Goal: Task Accomplishment & Management: Use online tool/utility

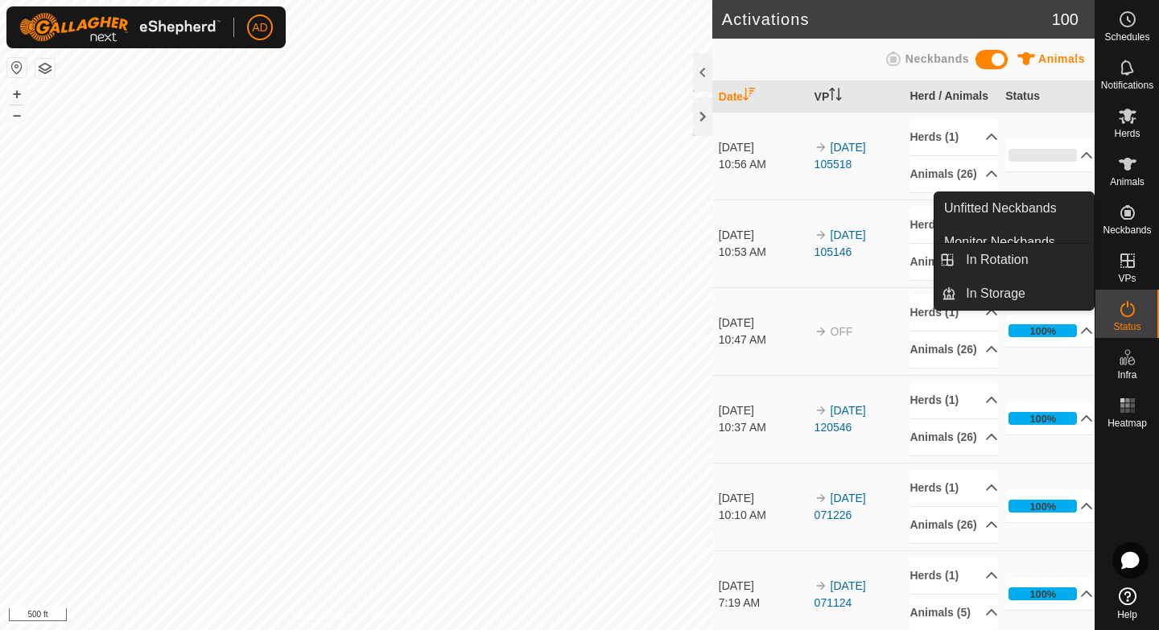
click at [1132, 276] on span "VPs" at bounding box center [1127, 279] width 18 height 10
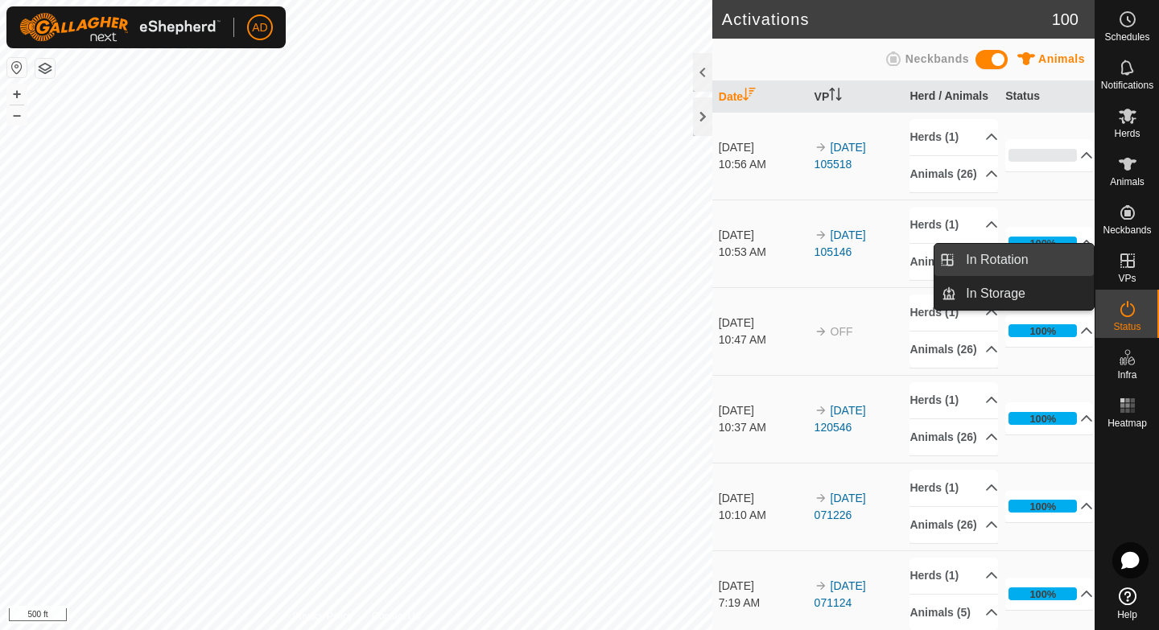
click at [1045, 263] on link "In Rotation" at bounding box center [1025, 260] width 138 height 32
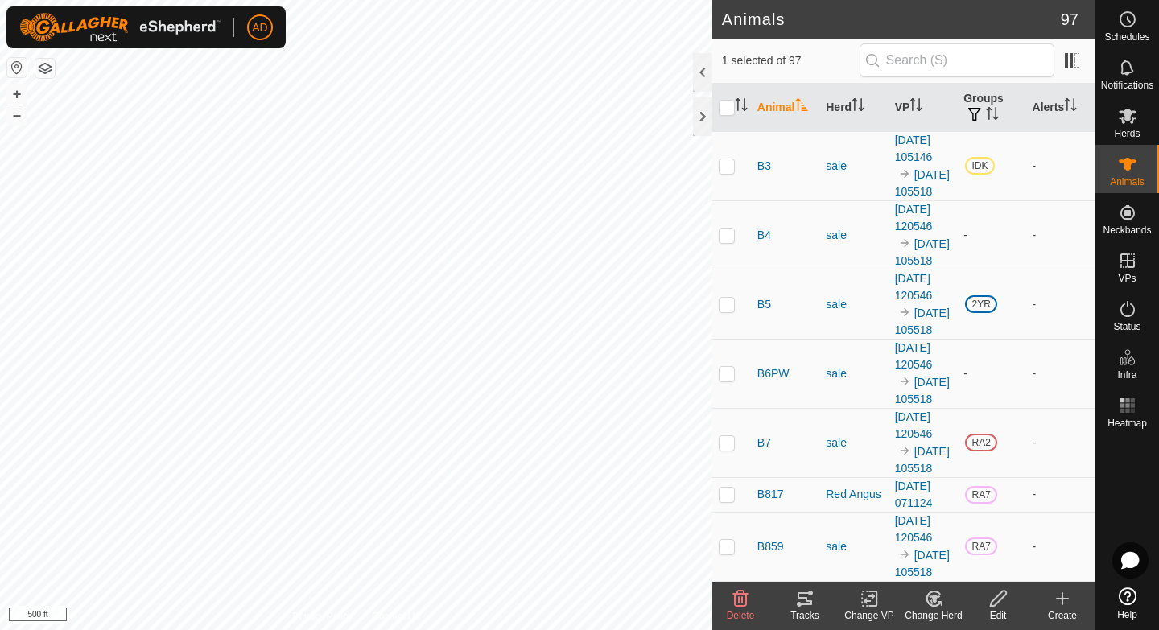
click at [880, 608] on change-vp-svg-icon at bounding box center [869, 598] width 64 height 19
click at [864, 606] on icon at bounding box center [870, 598] width 20 height 19
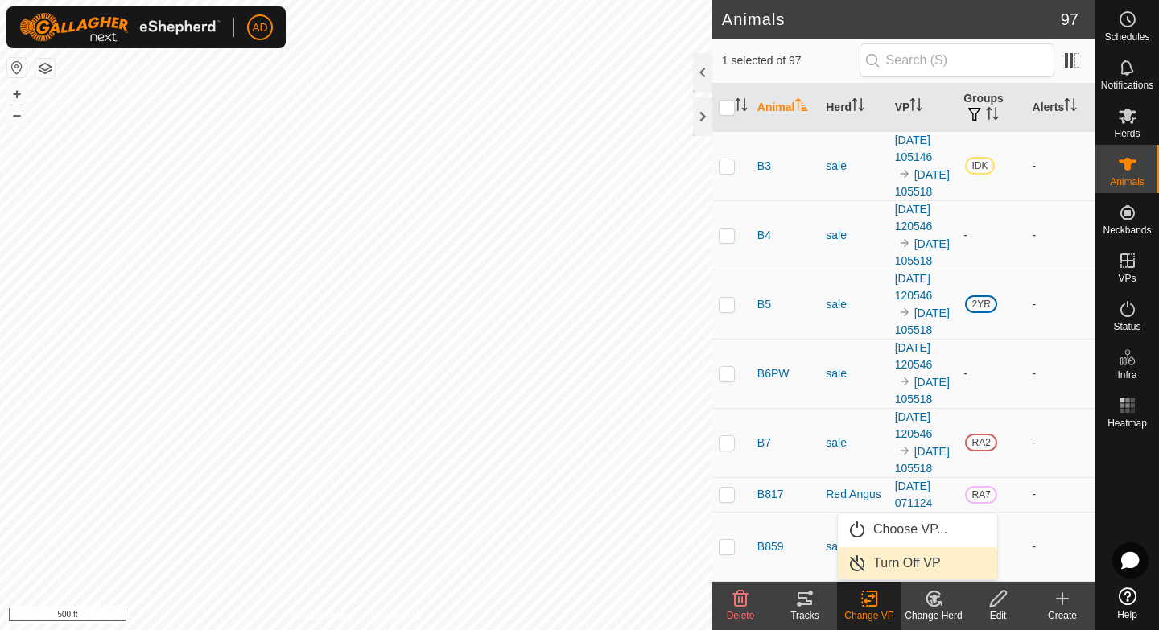
click at [890, 569] on link "Turn Off VP" at bounding box center [917, 563] width 159 height 32
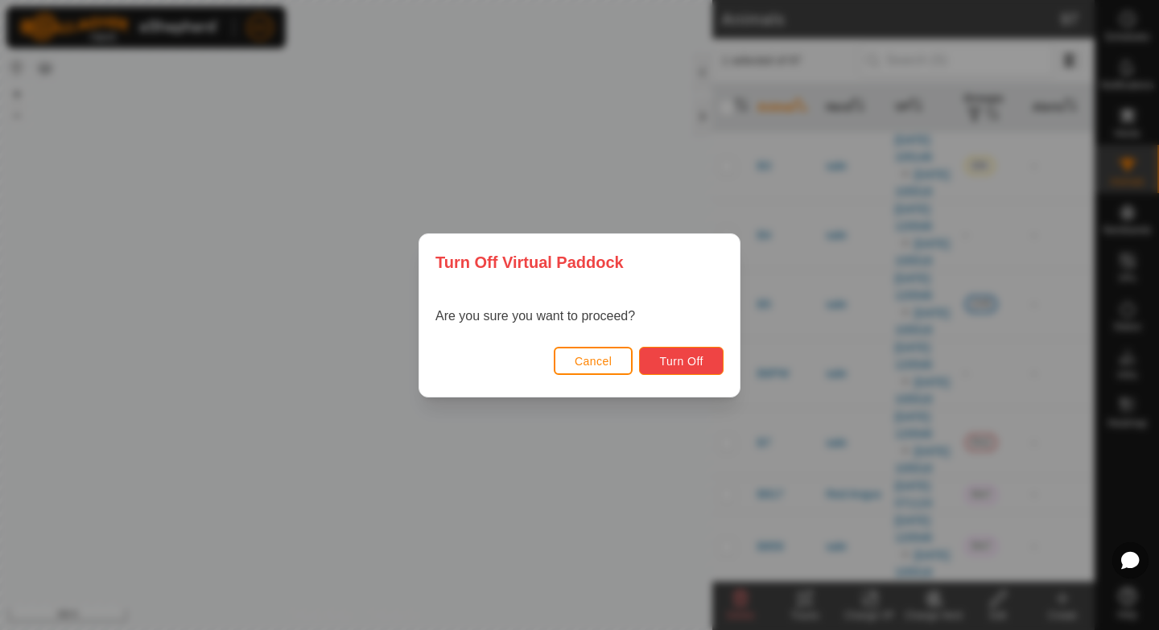
click at [692, 355] on span "Turn Off" at bounding box center [681, 361] width 44 height 13
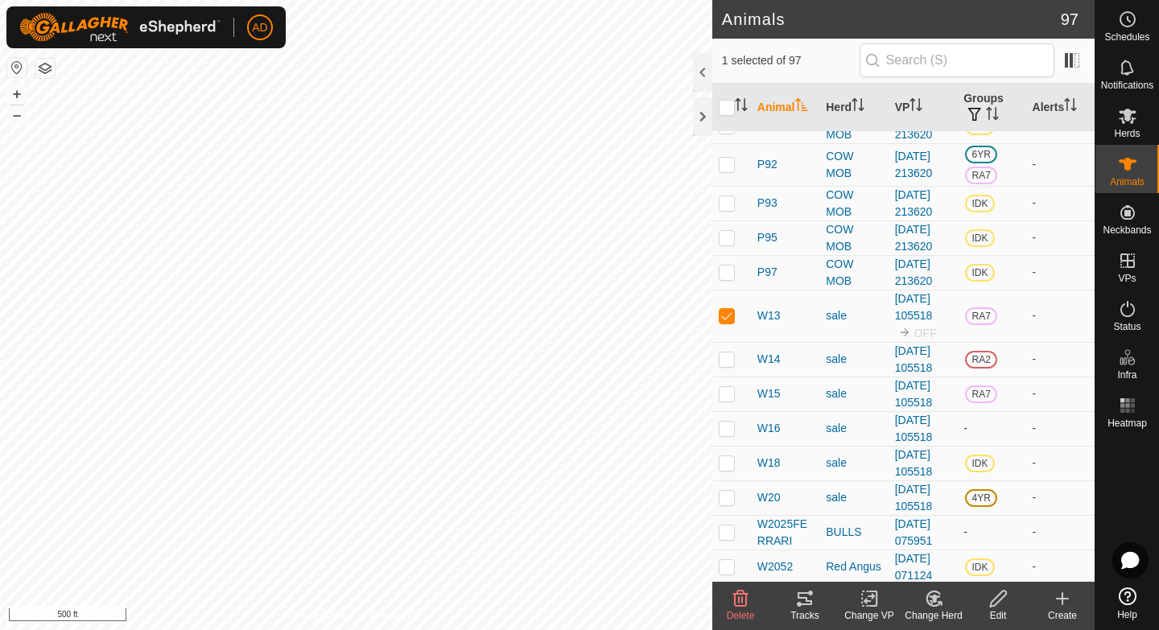
scroll to position [2068, 0]
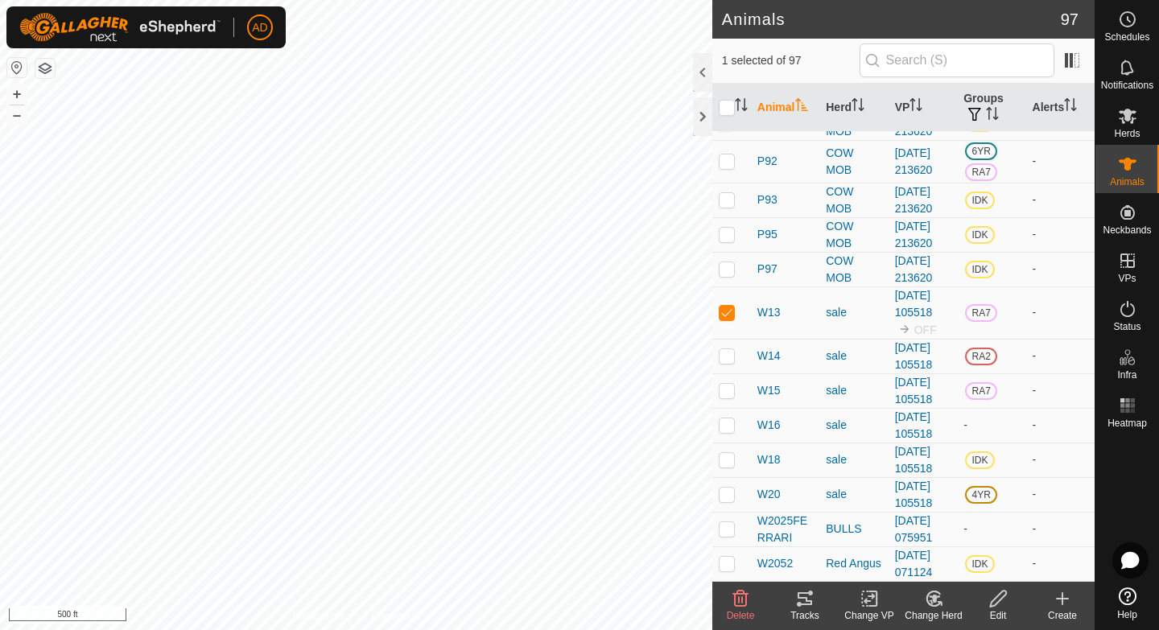
click at [870, 594] on icon at bounding box center [870, 598] width 20 height 19
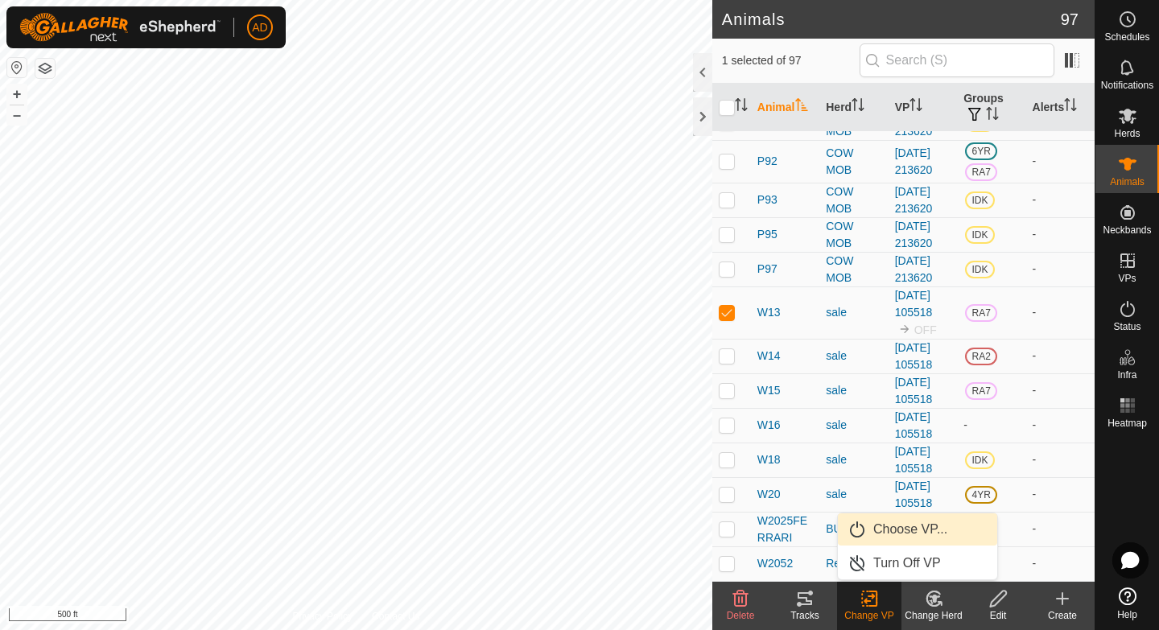
click at [889, 532] on link "Choose VP..." at bounding box center [917, 530] width 159 height 32
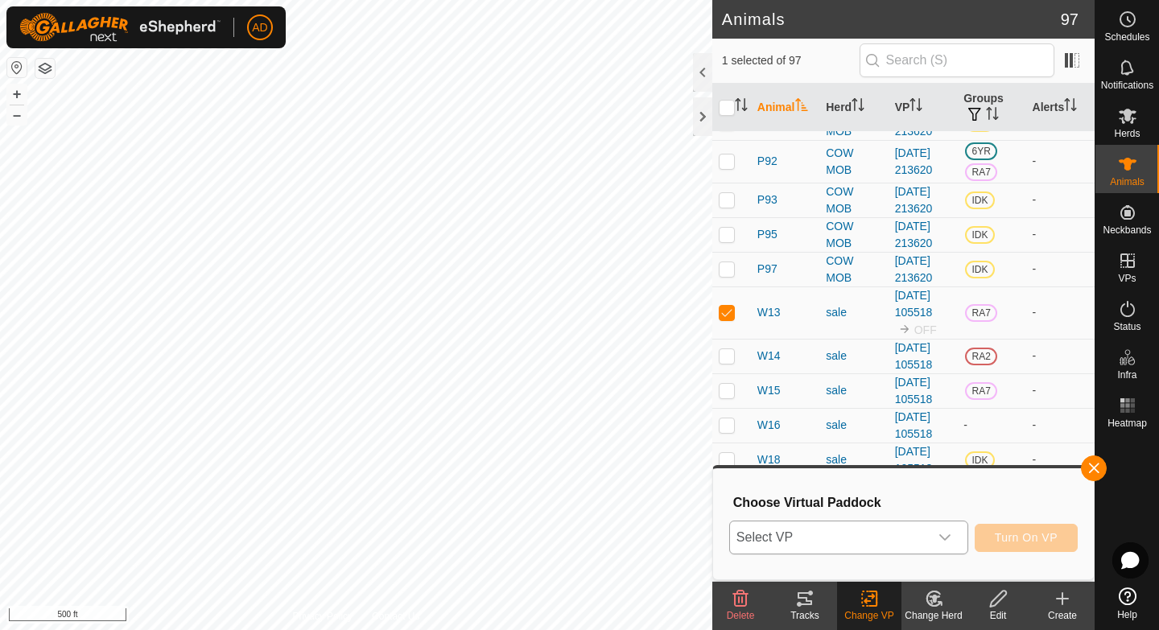
click at [871, 532] on span "Select VP" at bounding box center [829, 538] width 199 height 32
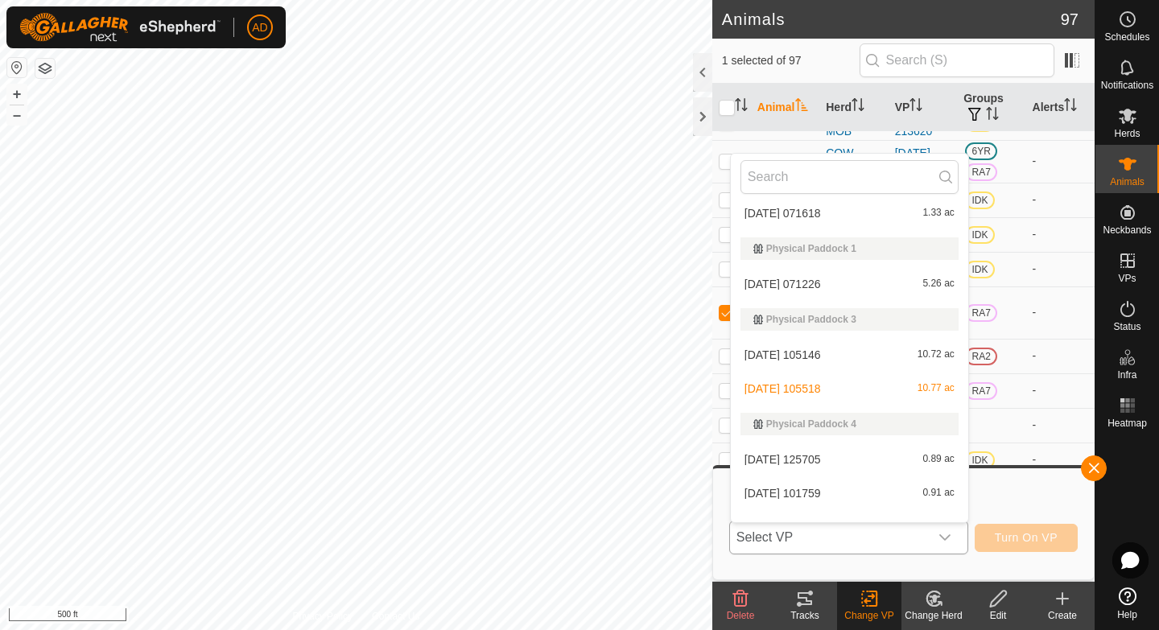
scroll to position [2487, 0]
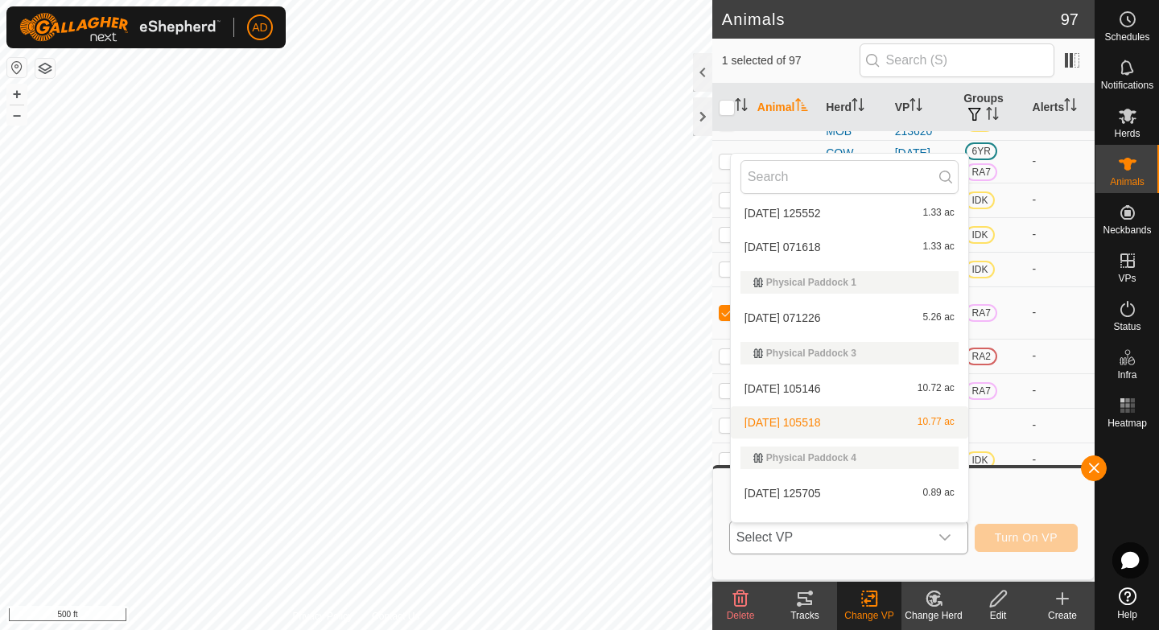
click at [803, 422] on li "2025-08-10 105518 10.77 ac" at bounding box center [849, 422] width 237 height 32
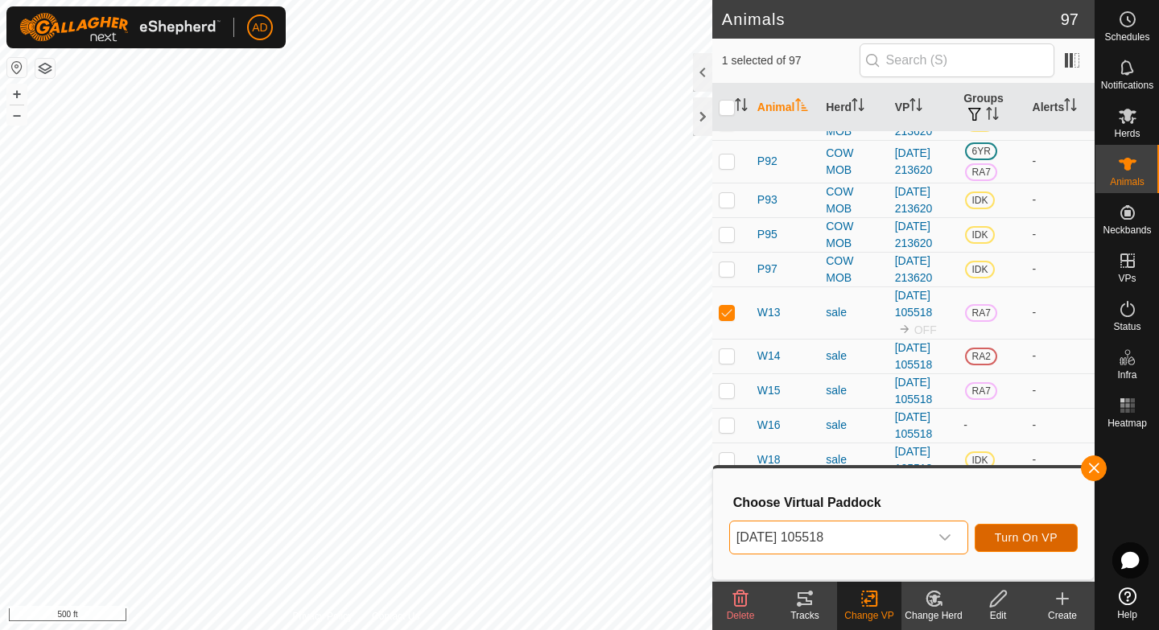
click at [1009, 545] on button "Turn On VP" at bounding box center [1026, 538] width 103 height 28
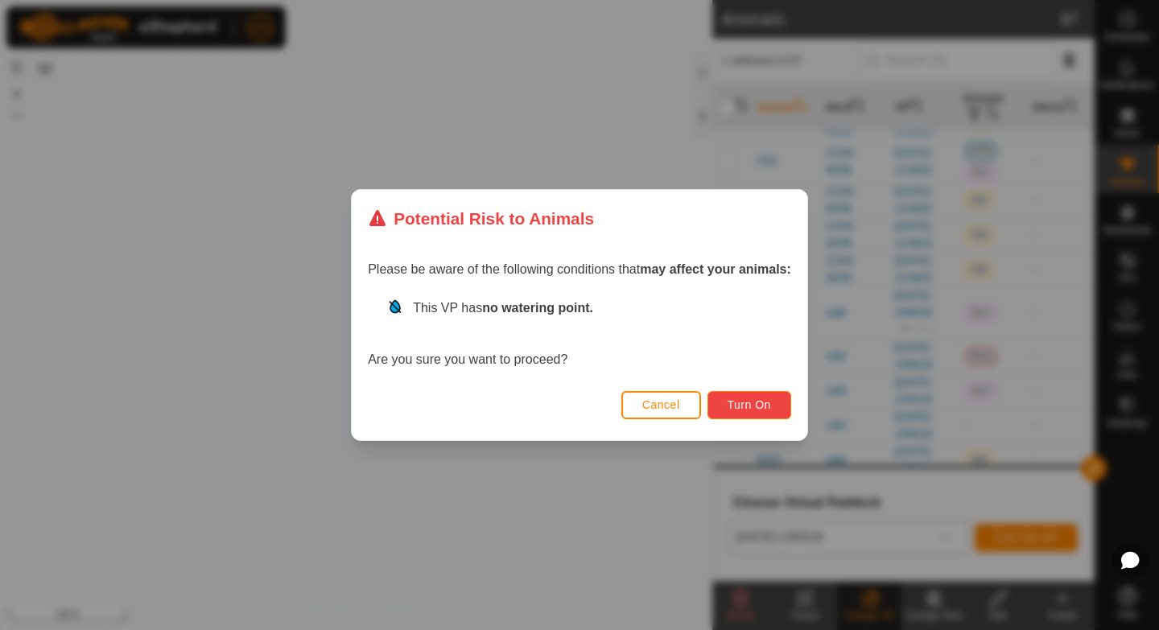
click at [754, 396] on button "Turn On" at bounding box center [750, 405] width 84 height 28
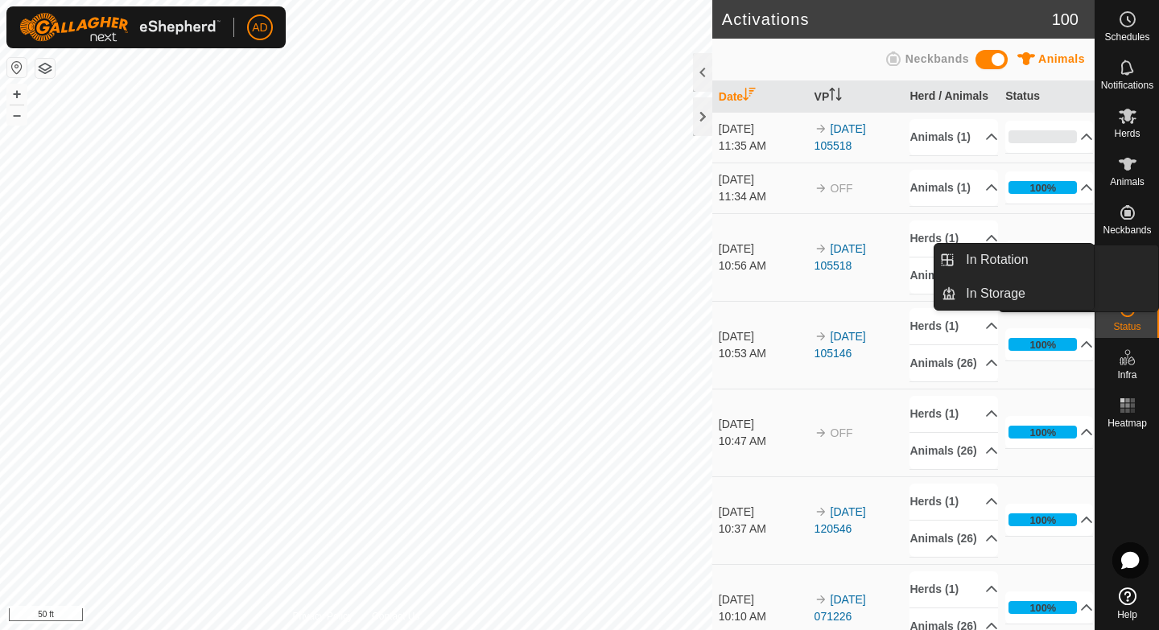
click at [1124, 269] on icon at bounding box center [1127, 260] width 19 height 19
click at [1053, 257] on link "In Rotation" at bounding box center [1025, 260] width 138 height 32
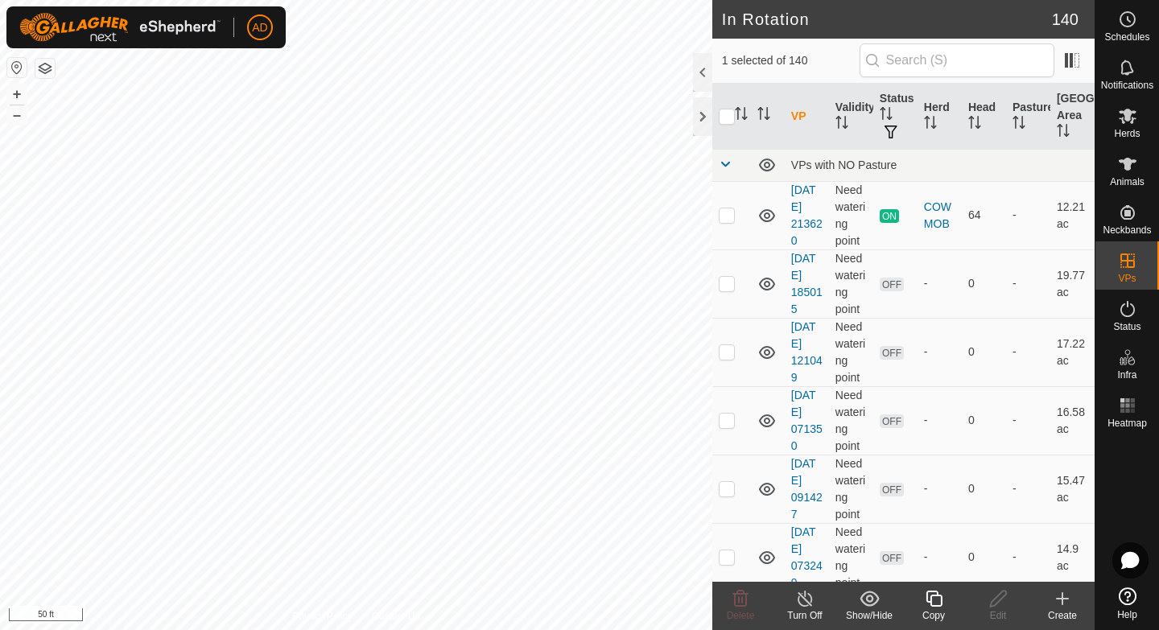
click at [1059, 605] on icon at bounding box center [1062, 598] width 19 height 19
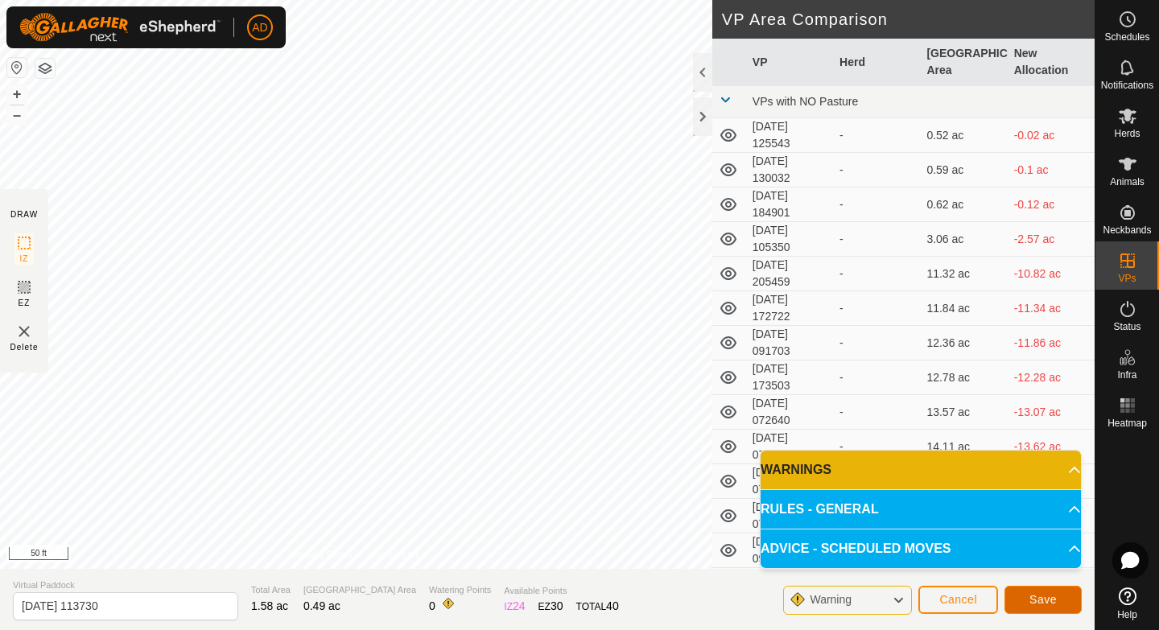
click at [1057, 600] on button "Save" at bounding box center [1043, 600] width 77 height 28
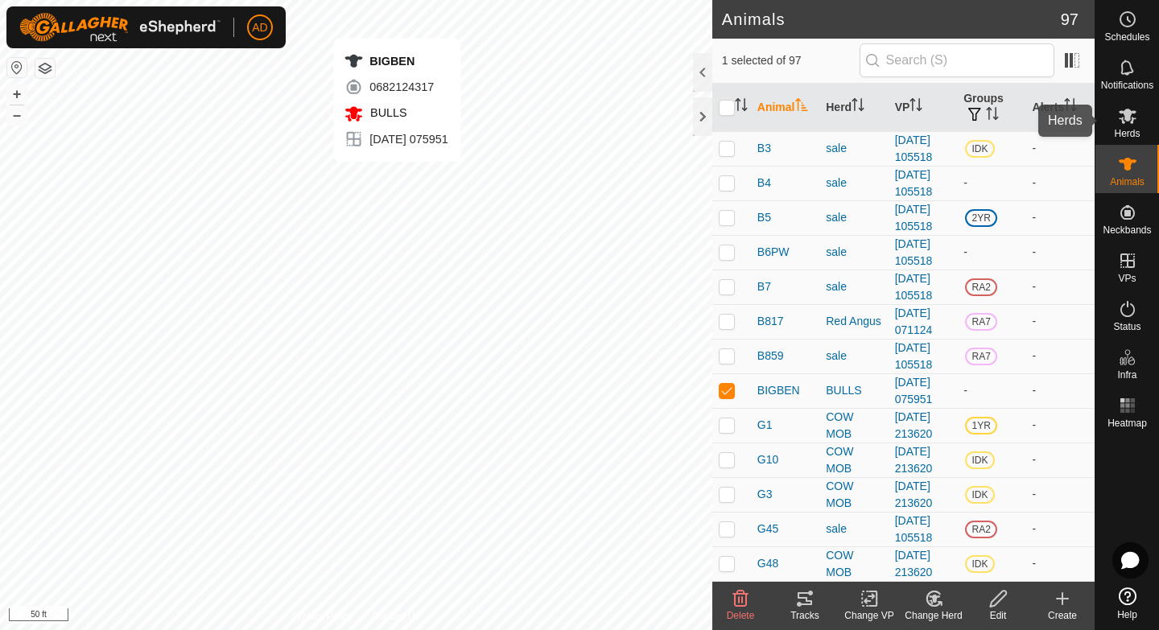
click at [1145, 120] on div "Herds" at bounding box center [1128, 121] width 64 height 48
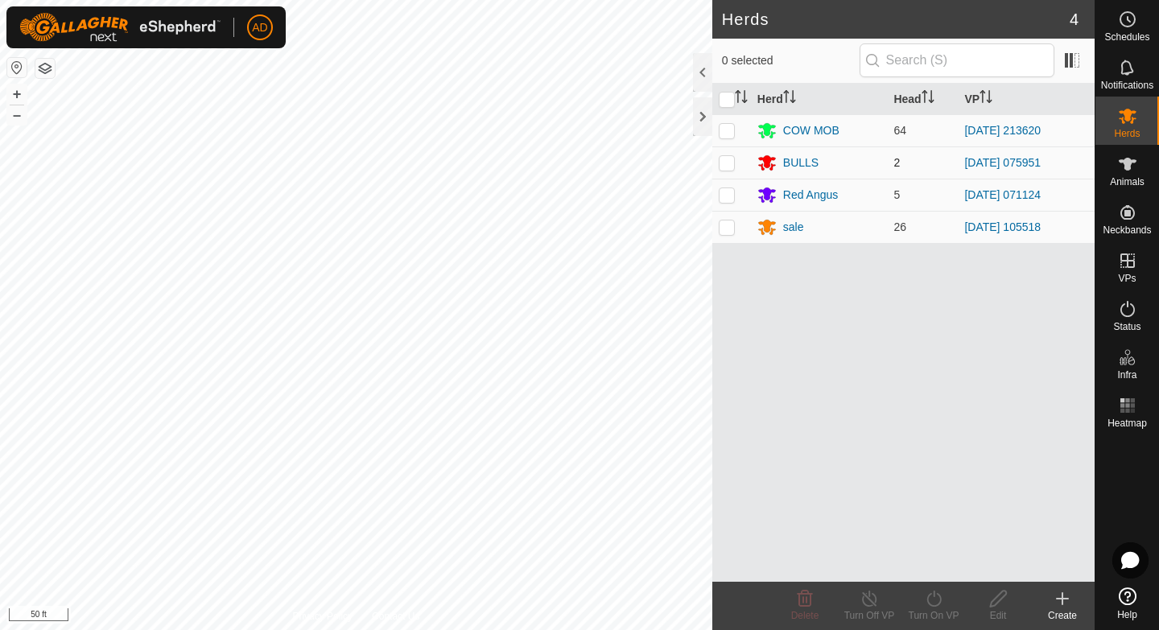
click at [720, 163] on p-checkbox at bounding box center [727, 162] width 16 height 13
checkbox input "true"
click at [922, 612] on div "Turn On VP" at bounding box center [934, 616] width 64 height 14
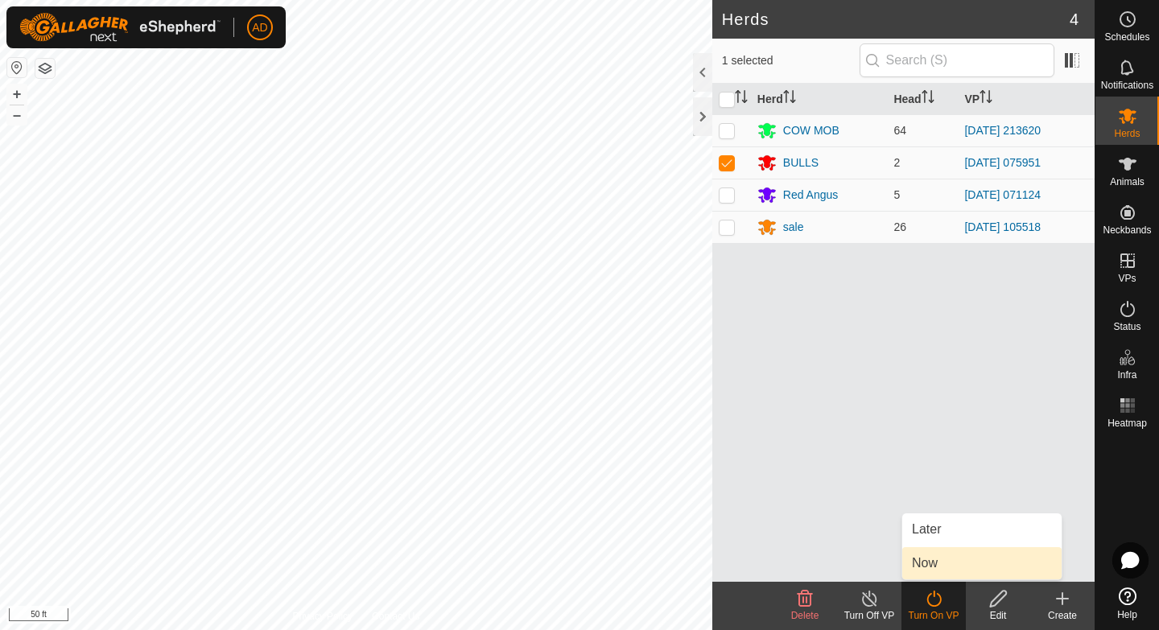
click at [942, 562] on link "Now" at bounding box center [981, 563] width 159 height 32
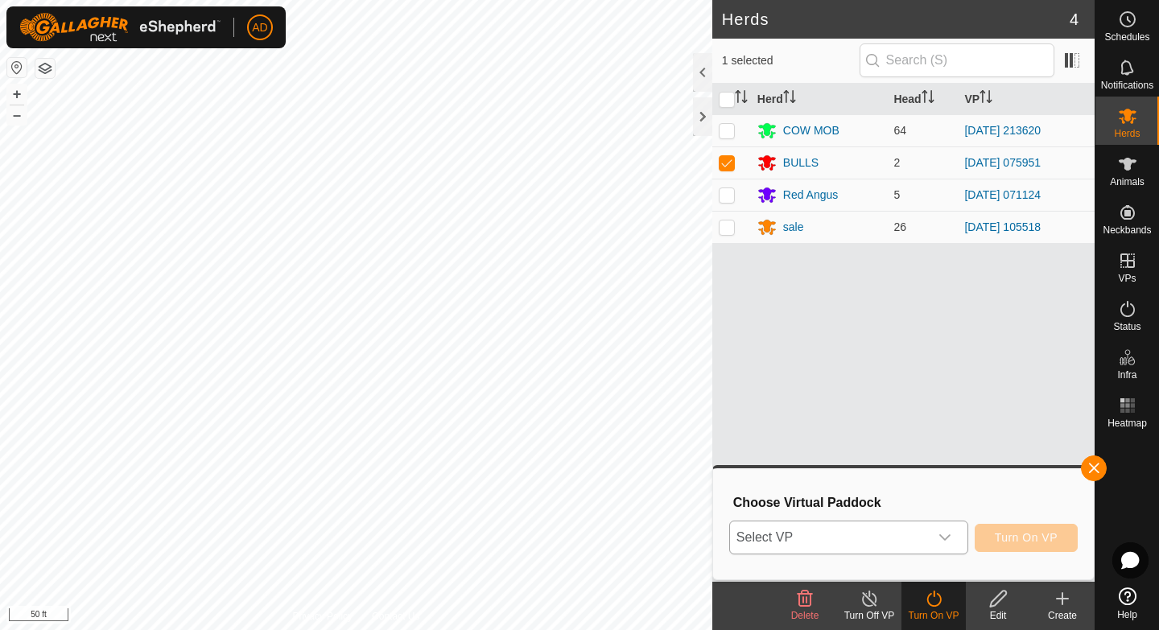
click at [935, 538] on div "dropdown trigger" at bounding box center [945, 538] width 32 height 32
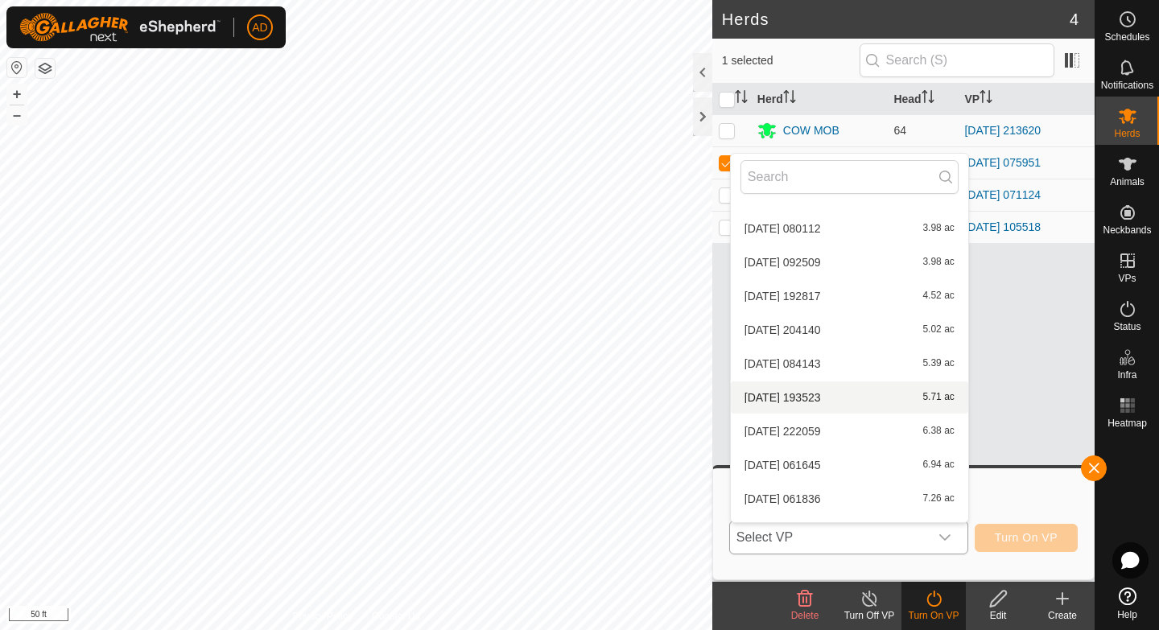
scroll to position [3772, 0]
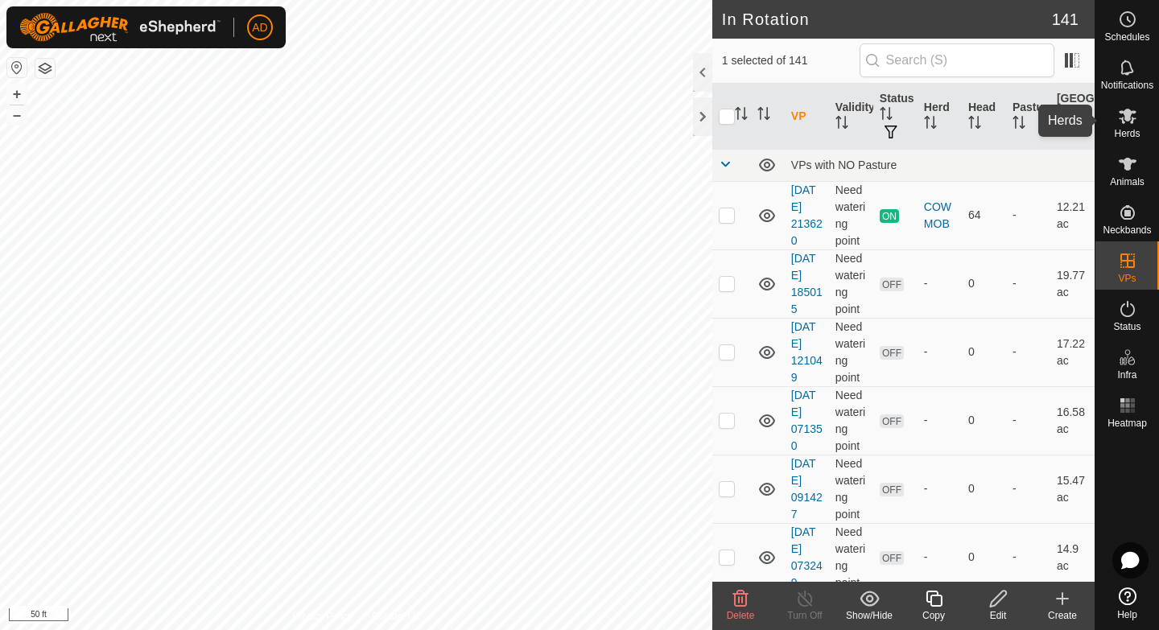
click at [1141, 131] on div "Herds" at bounding box center [1128, 121] width 64 height 48
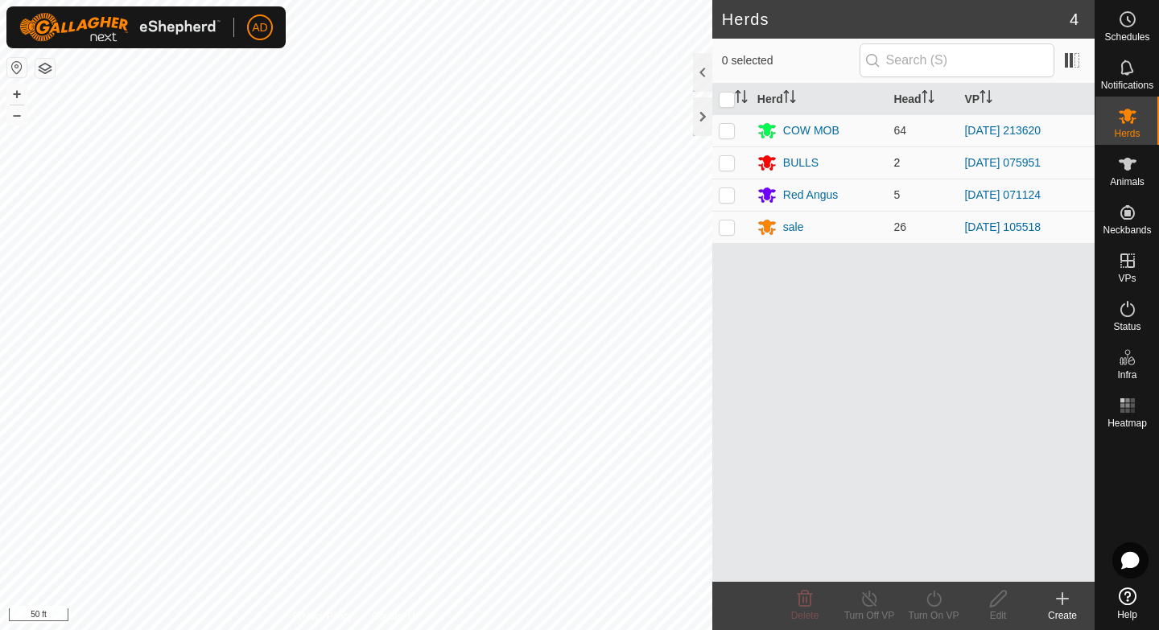
click at [731, 158] on p-checkbox at bounding box center [727, 162] width 16 height 13
checkbox input "true"
click at [928, 613] on div "Turn On VP" at bounding box center [934, 616] width 64 height 14
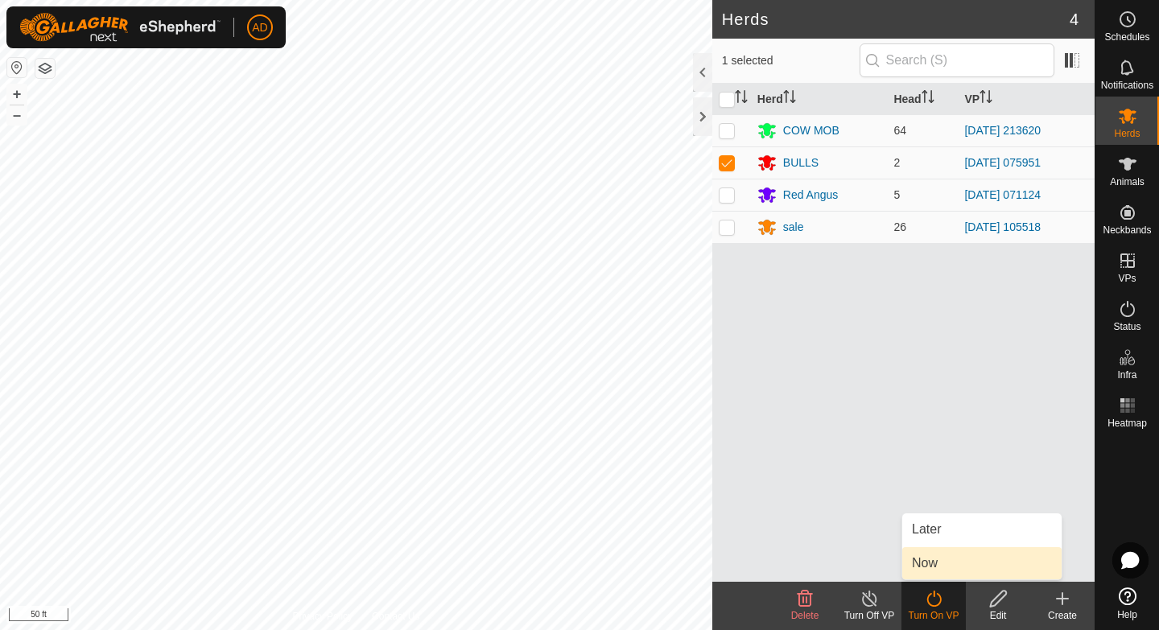
click at [940, 562] on link "Now" at bounding box center [981, 563] width 159 height 32
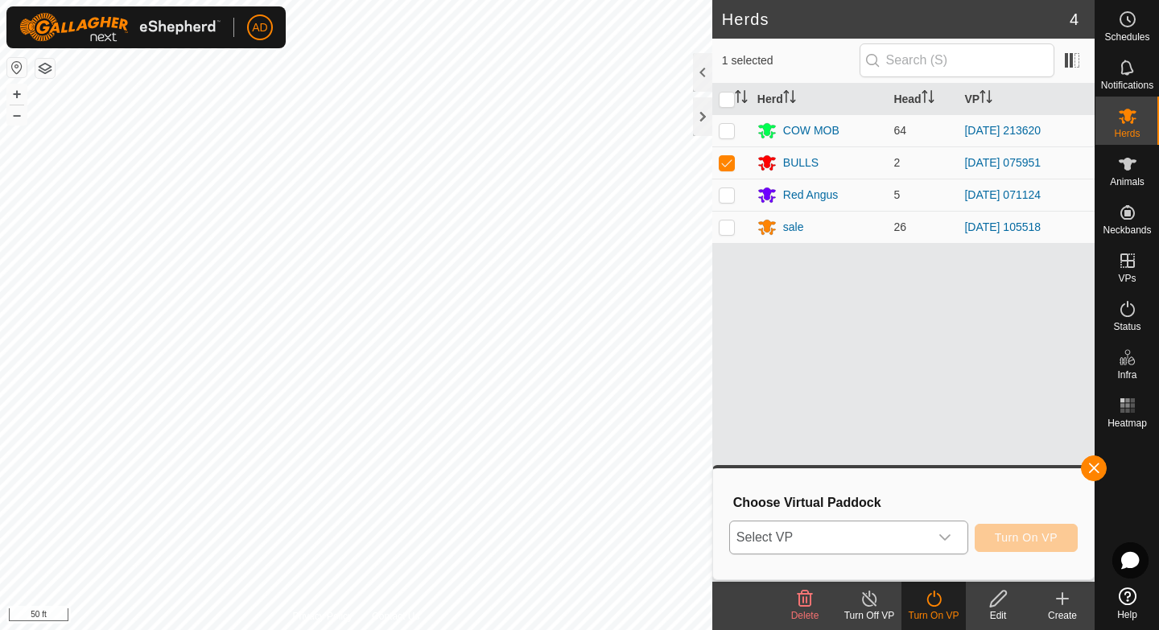
click at [917, 537] on span "Select VP" at bounding box center [829, 538] width 199 height 32
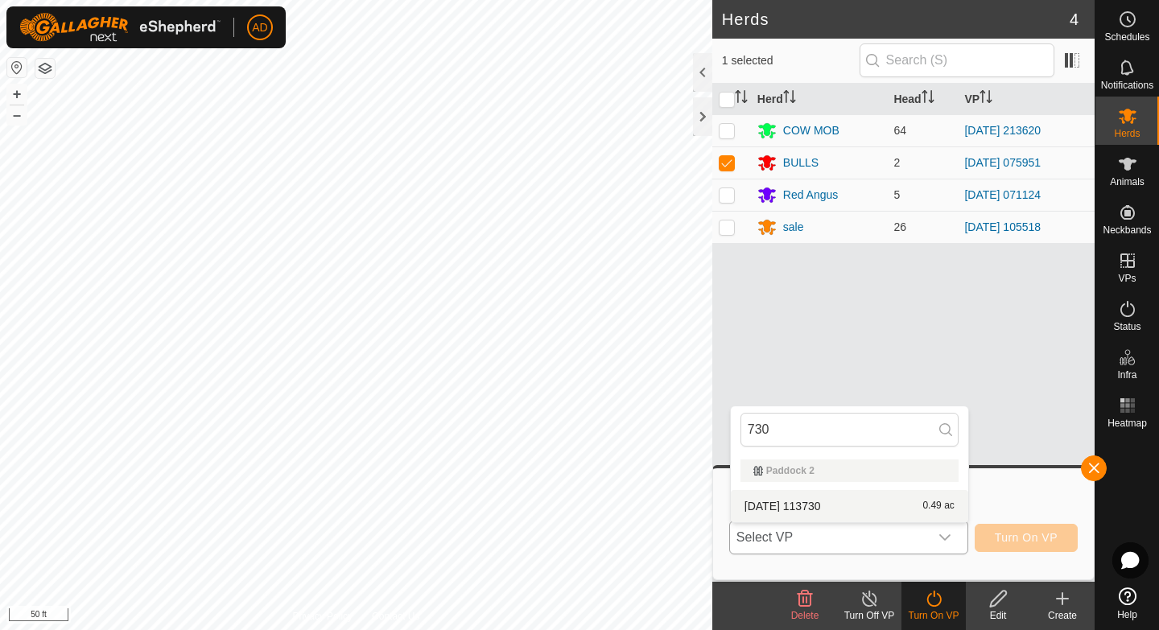
type input "730"
click at [877, 499] on div "2025-08-10 113730 0.49 ac" at bounding box center [850, 506] width 218 height 19
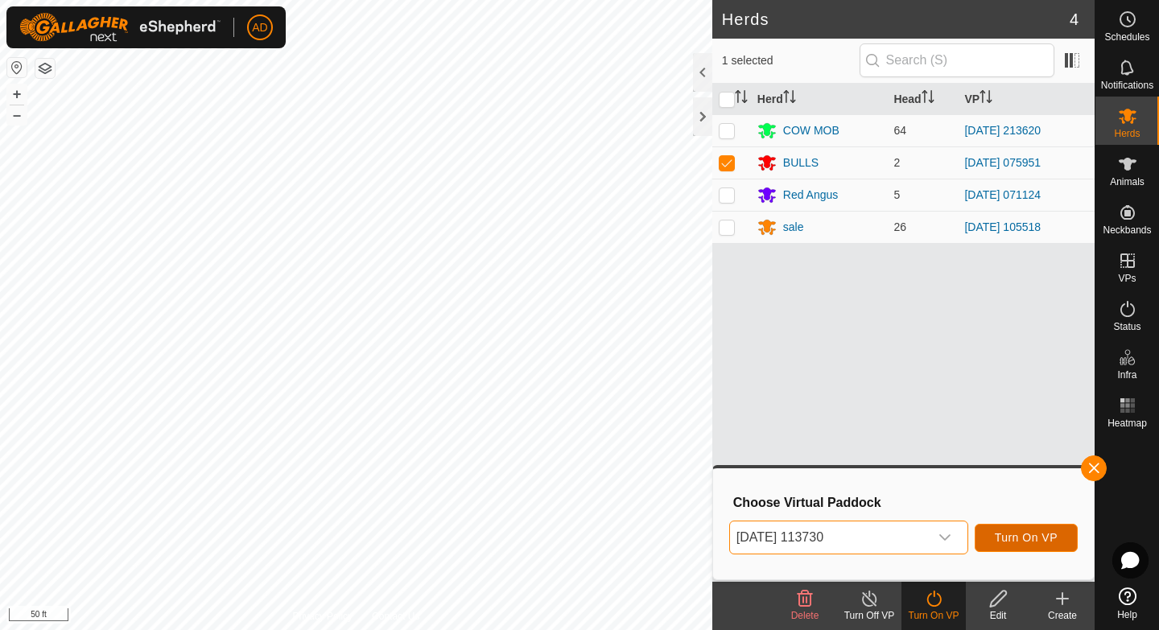
click at [1013, 540] on span "Turn On VP" at bounding box center [1026, 537] width 63 height 13
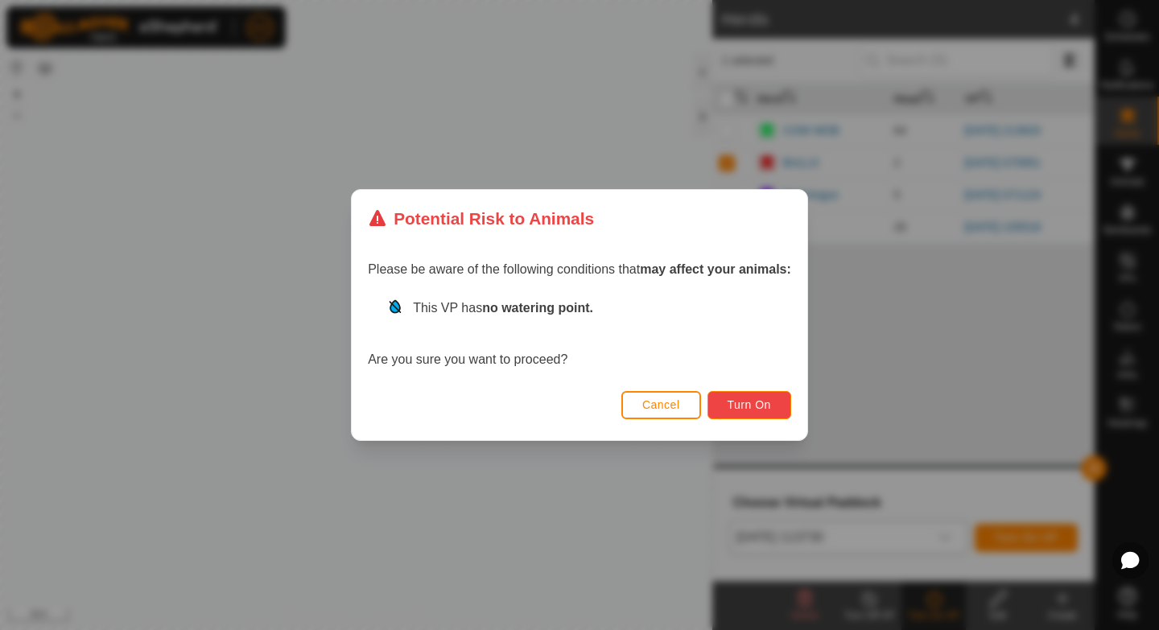
click at [773, 408] on button "Turn On" at bounding box center [750, 405] width 84 height 28
